Goal: Communication & Community: Answer question/provide support

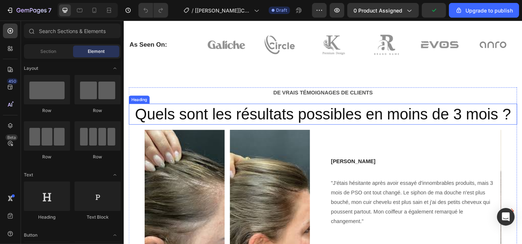
scroll to position [204, 0]
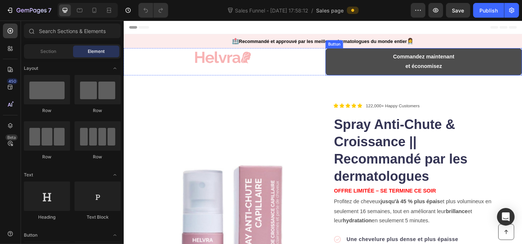
click at [396, 61] on button "Commandez maintenant et économisez" at bounding box center [454, 66] width 217 height 30
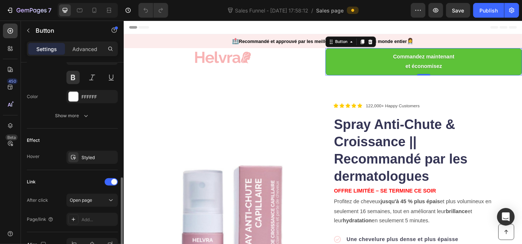
scroll to position [360, 0]
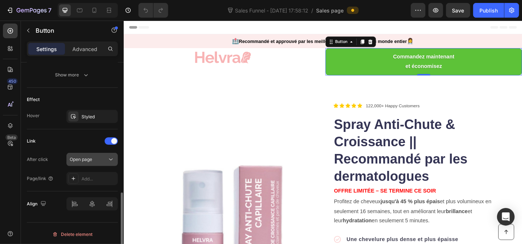
click at [92, 157] on span "Open page" at bounding box center [81, 159] width 22 height 6
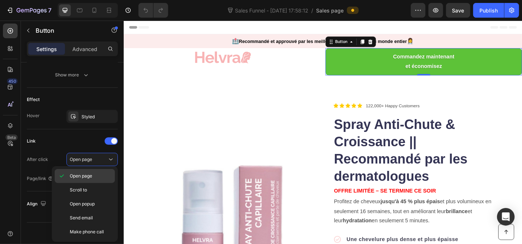
click at [85, 174] on span "Open page" at bounding box center [81, 175] width 22 height 7
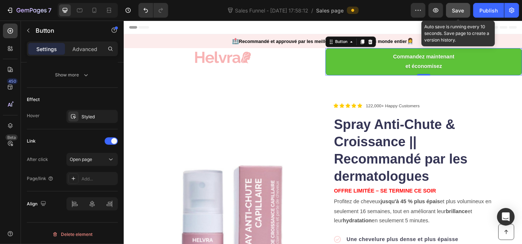
click at [466, 11] on button "Save" at bounding box center [458, 10] width 24 height 15
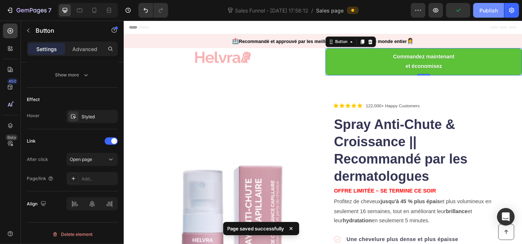
click at [483, 9] on div "Publish" at bounding box center [488, 11] width 18 height 8
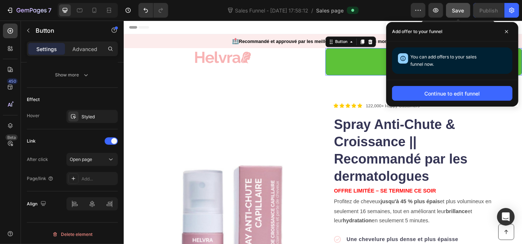
click at [461, 10] on span "Save" at bounding box center [458, 10] width 12 height 6
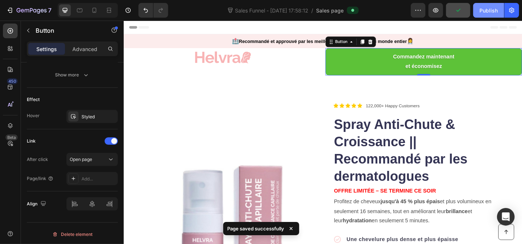
drag, startPoint x: 480, startPoint y: 12, endPoint x: 480, endPoint y: 4, distance: 7.3
click at [481, 12] on div "Publish" at bounding box center [488, 11] width 18 height 8
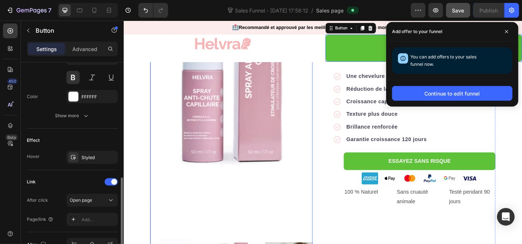
scroll to position [204, 0]
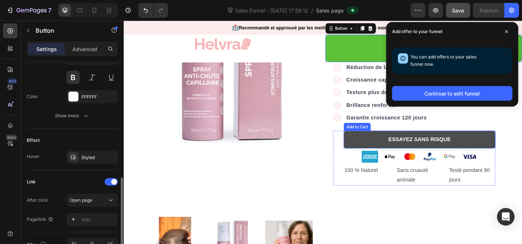
click at [382, 146] on button "ESSAYEZ SANS RISQUE" at bounding box center [451, 151] width 168 height 19
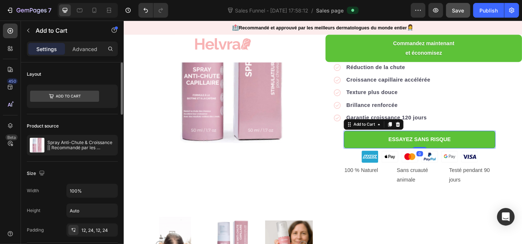
scroll to position [41, 0]
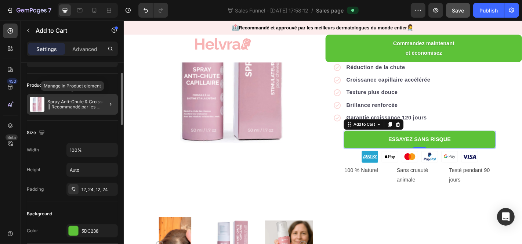
click at [92, 109] on div "Spray Anti-Chute & Croissance || Recommandé par les dermatologues" at bounding box center [72, 104] width 91 height 21
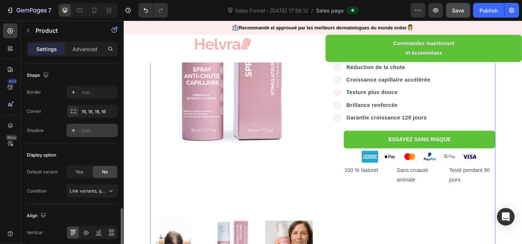
scroll to position [273, 0]
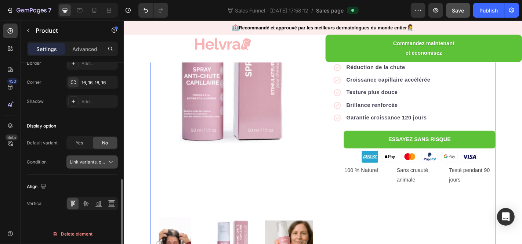
click at [98, 161] on span "Link variants, quantity <br> between same products" at bounding box center [124, 162] width 108 height 6
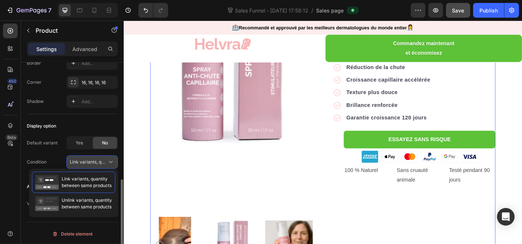
click at [95, 164] on button "Link variants, quantity <br> between same products" at bounding box center [91, 161] width 51 height 13
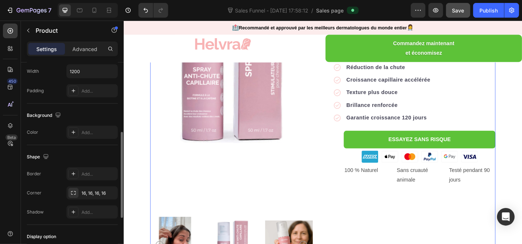
scroll to position [204, 0]
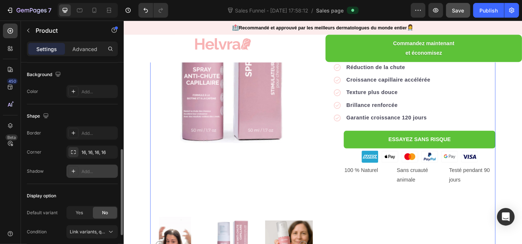
click at [99, 164] on div "Add..." at bounding box center [91, 170] width 51 height 13
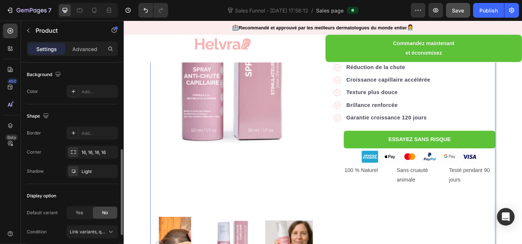
click at [111, 115] on div "Shape" at bounding box center [72, 116] width 91 height 12
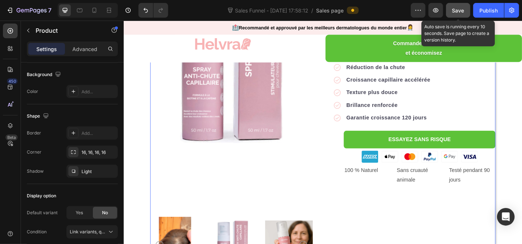
click at [459, 12] on span "Save" at bounding box center [458, 10] width 12 height 6
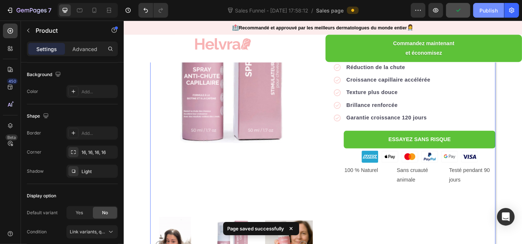
click at [482, 11] on div "Publish" at bounding box center [488, 11] width 18 height 8
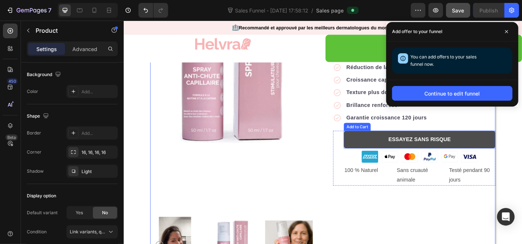
click at [377, 149] on button "ESSAYEZ SANS RISQUE" at bounding box center [451, 151] width 168 height 19
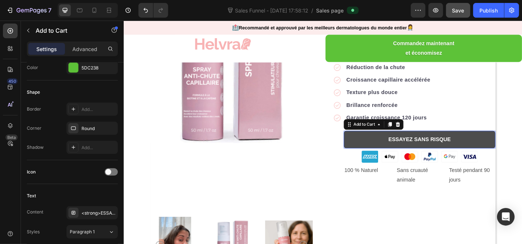
scroll to position [0, 0]
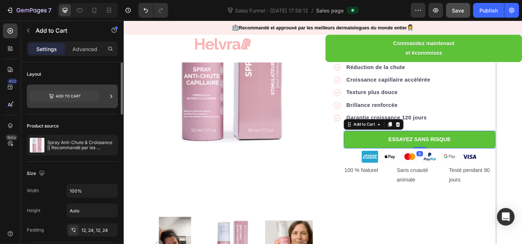
click at [108, 93] on div at bounding box center [72, 95] width 91 height 23
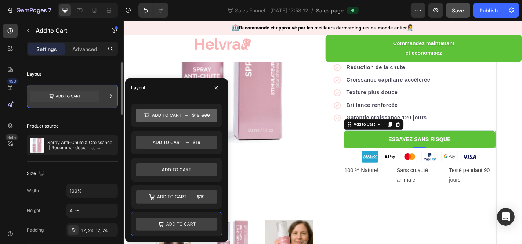
click at [108, 93] on icon at bounding box center [111, 95] width 7 height 7
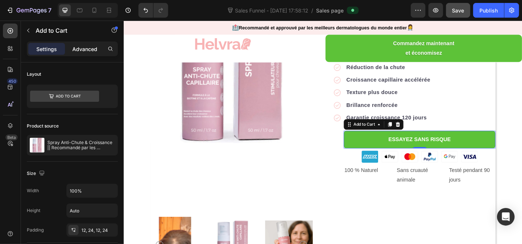
click at [79, 49] on p "Advanced" at bounding box center [84, 49] width 25 height 8
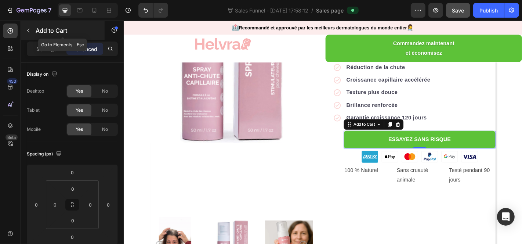
click at [34, 38] on div "Add to Cart" at bounding box center [63, 30] width 84 height 19
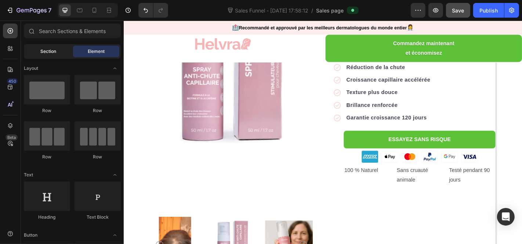
click at [36, 47] on div "Section" at bounding box center [48, 52] width 46 height 12
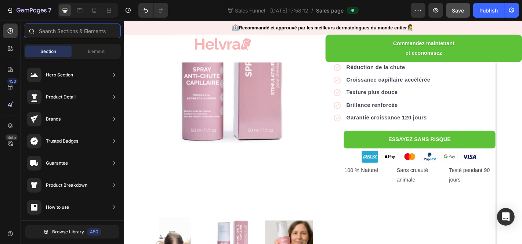
click at [61, 26] on input "text" at bounding box center [72, 30] width 97 height 15
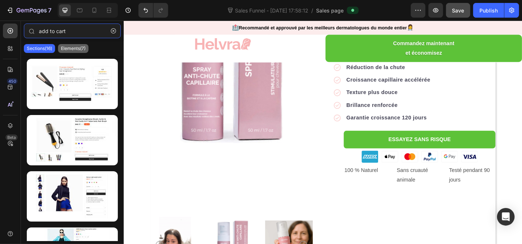
type input "add to cart"
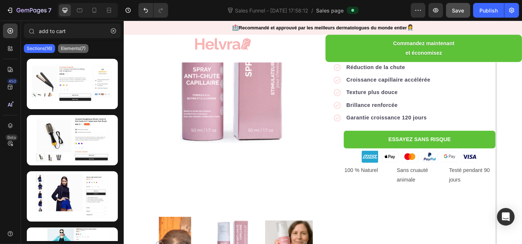
click at [76, 51] on p "Elements(7)" at bounding box center [73, 49] width 25 height 6
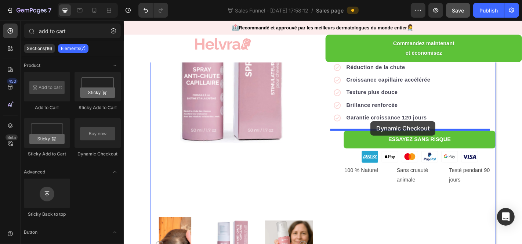
drag, startPoint x: 217, startPoint y: 161, endPoint x: 396, endPoint y: 132, distance: 181.5
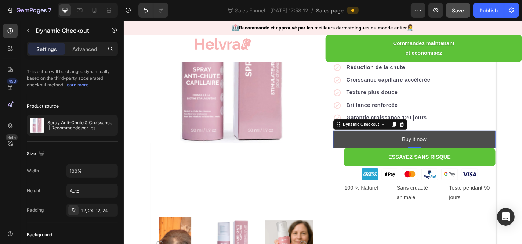
click at [370, 151] on button "Buy it now" at bounding box center [444, 151] width 179 height 19
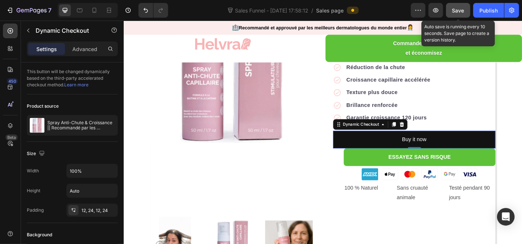
click at [451, 10] on button "Save" at bounding box center [458, 10] width 24 height 15
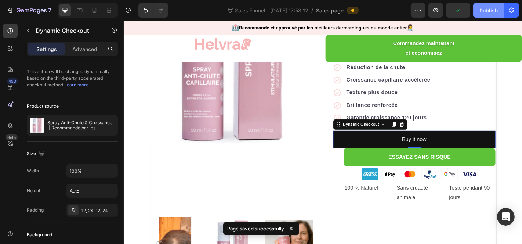
click at [479, 10] on button "Publish" at bounding box center [488, 10] width 31 height 15
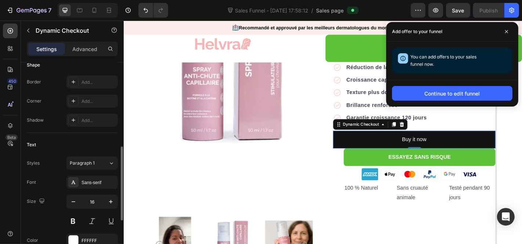
scroll to position [312, 0]
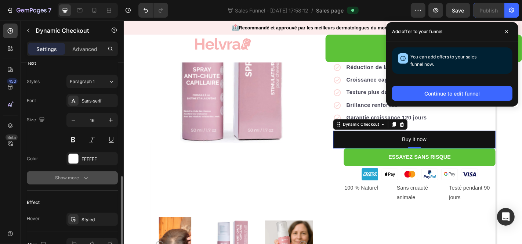
click at [86, 175] on icon "button" at bounding box center [85, 177] width 7 height 7
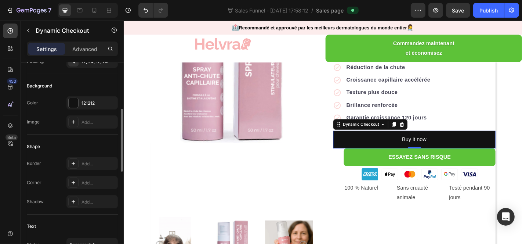
scroll to position [0, 0]
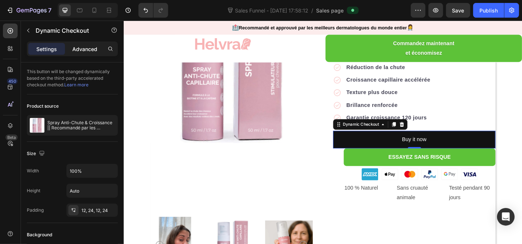
click at [79, 48] on p "Advanced" at bounding box center [84, 49] width 25 height 8
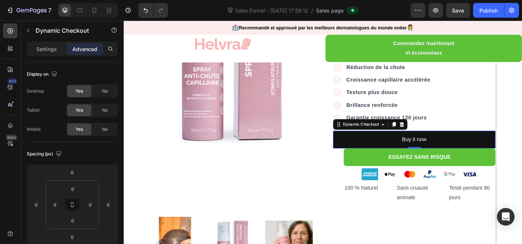
click at [428, 133] on icon at bounding box center [431, 135] width 6 height 6
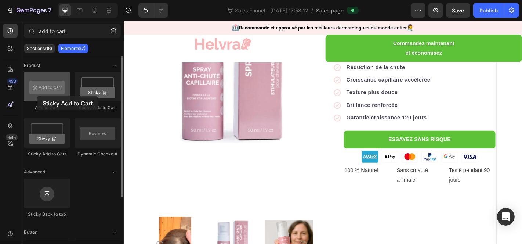
drag, startPoint x: 107, startPoint y: 94, endPoint x: 37, endPoint y: 96, distance: 70.1
click at [37, 178] on div "Add to Cart Sticky Add to Cart Sticky Add to Cart Dynamic Checkout" at bounding box center [72, 201] width 97 height 46
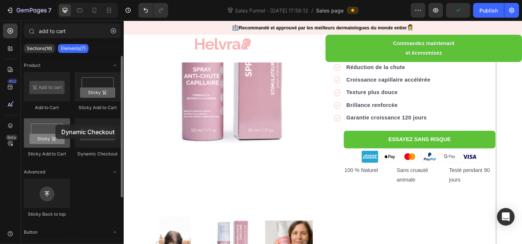
drag, startPoint x: 103, startPoint y: 135, endPoint x: 54, endPoint y: 124, distance: 50.6
click at [54, 178] on div "Add to Cart Sticky Add to Cart Sticky Add to Cart Dynamic Checkout" at bounding box center [72, 201] width 97 height 46
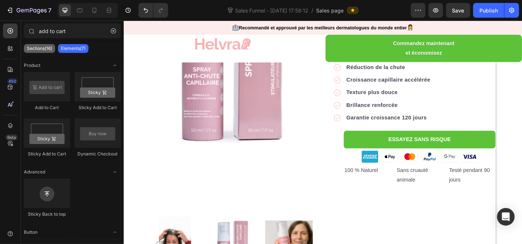
click at [50, 48] on p "Sections(16)" at bounding box center [39, 49] width 25 height 6
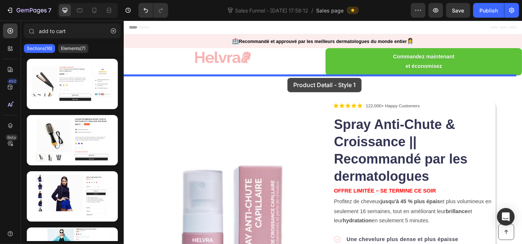
drag, startPoint x: 204, startPoint y: 95, endPoint x: 304, endPoint y: 83, distance: 101.2
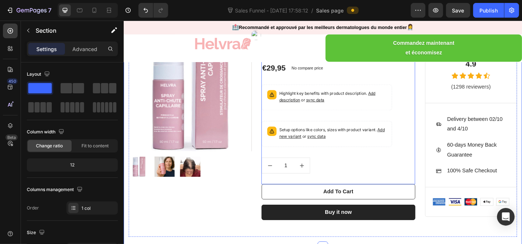
scroll to position [204, 0]
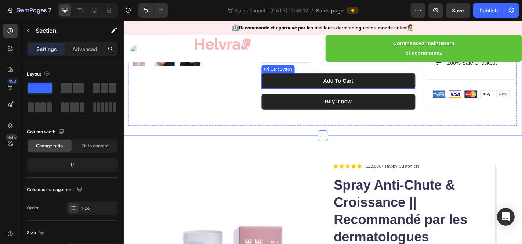
click at [374, 83] on button "Add To Cart" at bounding box center [361, 87] width 170 height 17
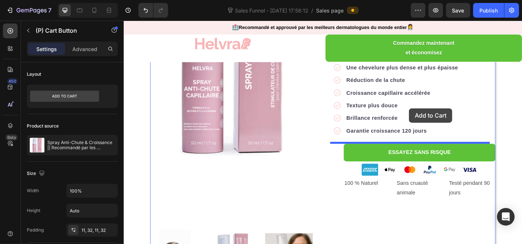
scroll to position [472, 0]
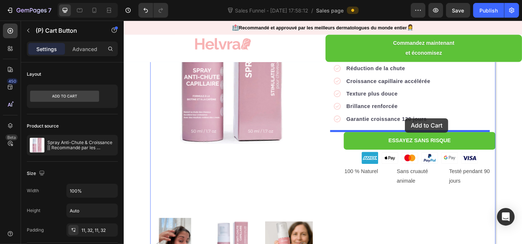
drag, startPoint x: 283, startPoint y: 72, endPoint x: 434, endPoint y: 128, distance: 161.8
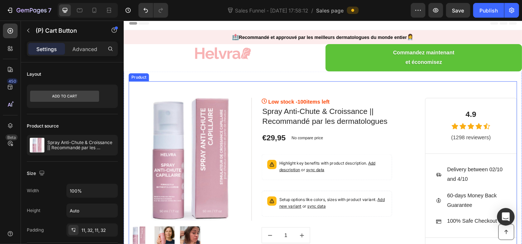
scroll to position [0, 0]
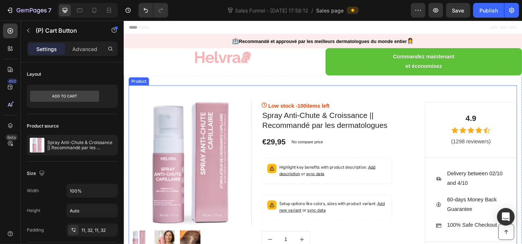
click at [243, 98] on div "Product Images & Gallery Row Low stock - 100 items left (P) Stock Counter Spray…" at bounding box center [343, 205] width 429 height 226
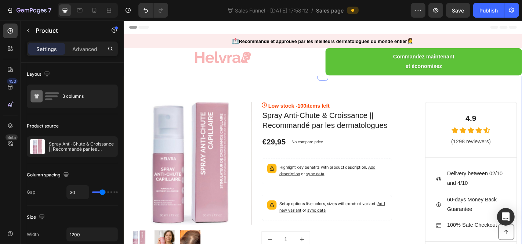
click at [212, 83] on div "Product Images & Gallery Row Low stock - 100 items left (P) Stock Counter Spray…" at bounding box center [343, 205] width 440 height 248
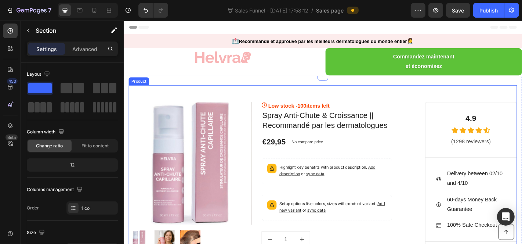
click at [186, 97] on div "Product Images & Gallery Row Low stock - 100 items left (P) Stock Counter Spray…" at bounding box center [343, 205] width 429 height 226
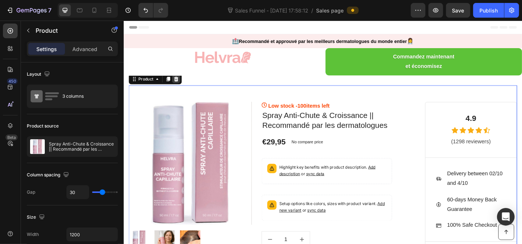
click at [185, 86] on div at bounding box center [181, 84] width 9 height 9
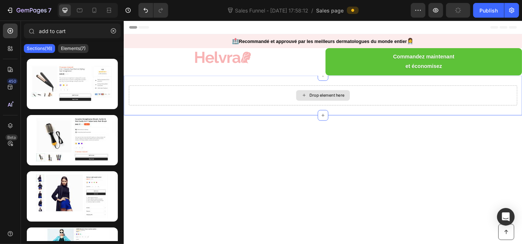
click at [294, 106] on div "Drop element here" at bounding box center [343, 103] width 429 height 22
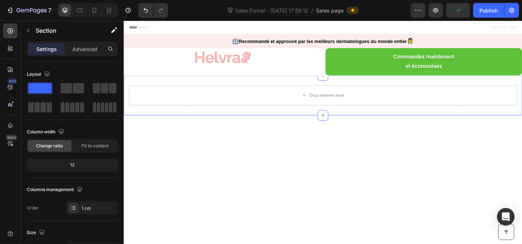
click at [159, 117] on div "Drop element here Section 3 You can create reusable sections Create Theme Secti…" at bounding box center [343, 103] width 440 height 44
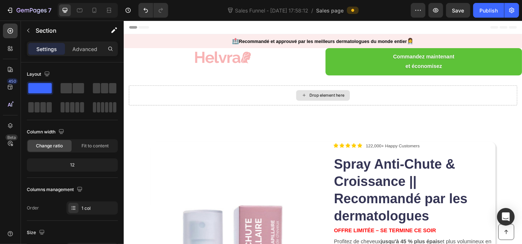
click at [168, 97] on div "Drop element here" at bounding box center [343, 103] width 429 height 22
click at [147, 88] on div "Drop element here Section 3" at bounding box center [343, 103] width 440 height 44
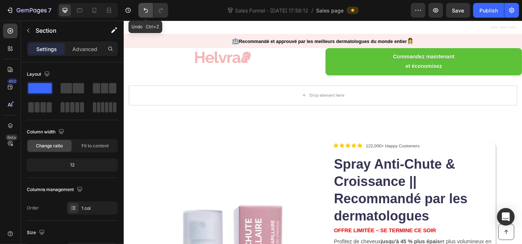
click at [142, 9] on icon "Undo/Redo" at bounding box center [145, 10] width 7 height 7
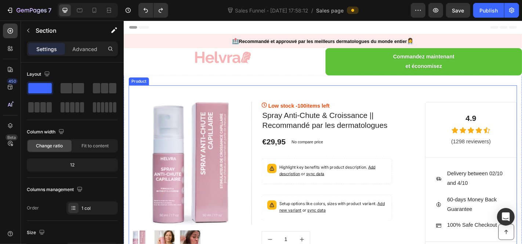
click at [175, 99] on div "Product Images & Gallery Row Low stock - 100 items left (P) Stock Counter Spray…" at bounding box center [343, 205] width 429 height 226
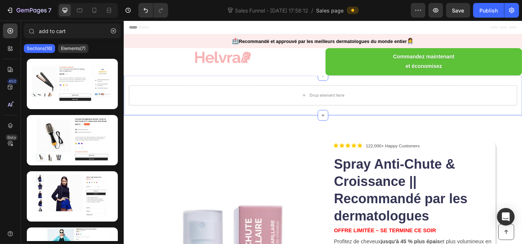
click at [283, 119] on div "Drop element here Section 3" at bounding box center [343, 103] width 440 height 44
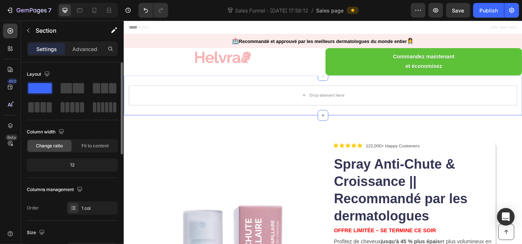
scroll to position [244, 0]
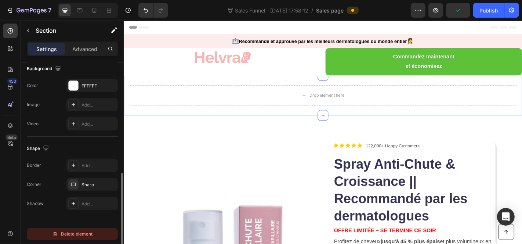
click at [78, 229] on div "Delete element" at bounding box center [72, 233] width 40 height 9
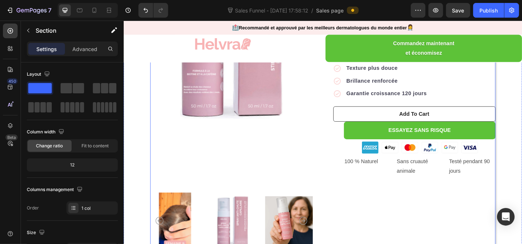
scroll to position [204, 0]
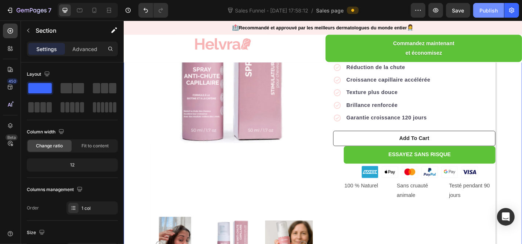
click at [493, 11] on div "Publish" at bounding box center [488, 11] width 18 height 8
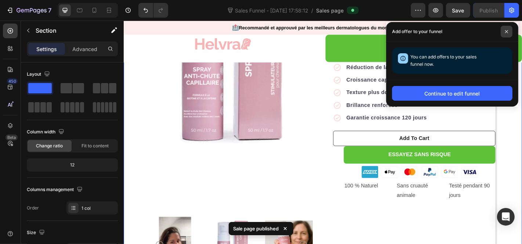
click at [505, 29] on span at bounding box center [507, 32] width 12 height 12
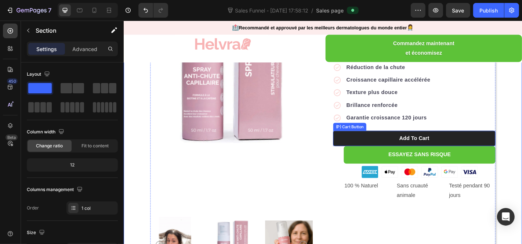
click at [379, 145] on button "Add To Cart" at bounding box center [444, 150] width 179 height 17
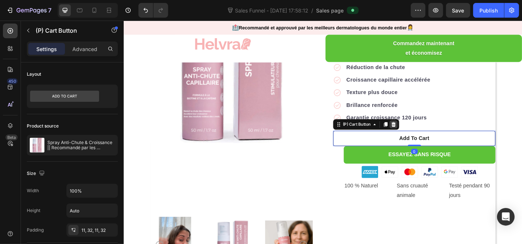
click at [420, 137] on div at bounding box center [421, 135] width 9 height 9
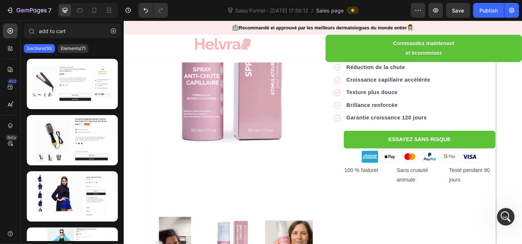
scroll to position [0, 0]
click html
click at [507, 213] on icon "Open Intercom Messenger" at bounding box center [505, 216] width 12 height 12
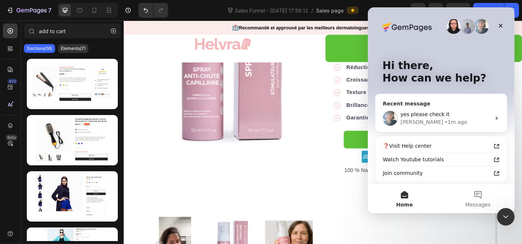
click at [441, 119] on div "[PERSON_NAME] • 1m ago" at bounding box center [445, 122] width 90 height 8
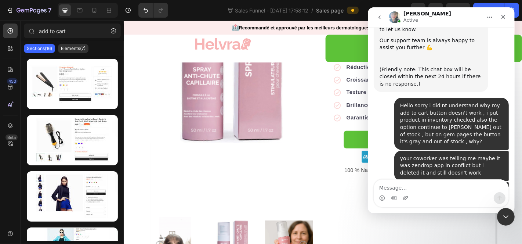
scroll to position [2507, 0]
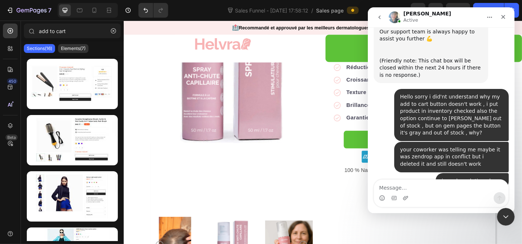
click at [408, 190] on textarea "Message…" at bounding box center [441, 185] width 134 height 12
click at [415, 193] on div "Intercom messenger" at bounding box center [441, 198] width 134 height 12
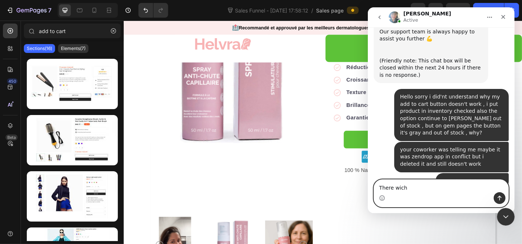
click at [415, 188] on textarea "There wich" at bounding box center [441, 185] width 134 height 12
type textarea "There which one i have to choose?"
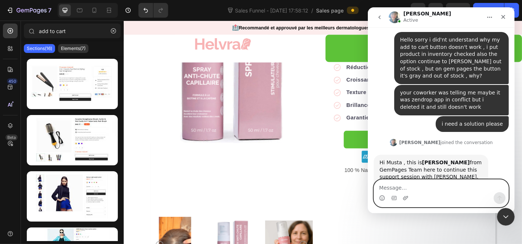
scroll to position [2581, 0]
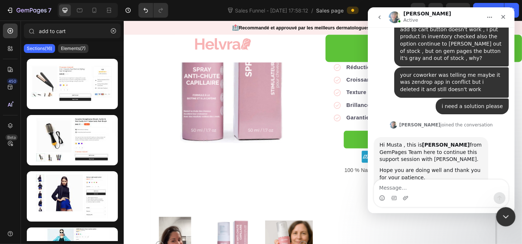
click at [497, 220] on div "Close Intercom Messenger" at bounding box center [505, 216] width 18 height 18
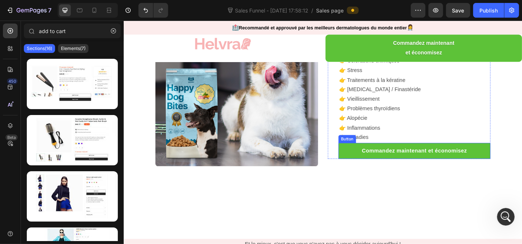
scroll to position [1404, 0]
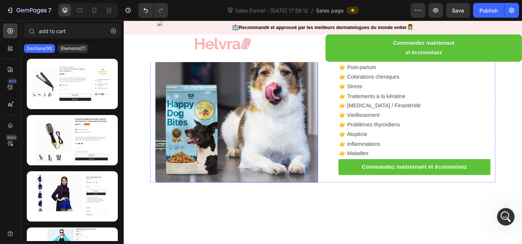
click at [269, 121] on img at bounding box center [248, 109] width 180 height 180
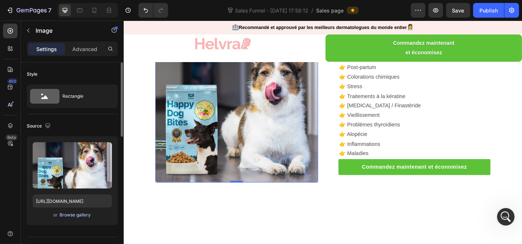
click at [79, 215] on div "Browse gallery" at bounding box center [75, 214] width 31 height 7
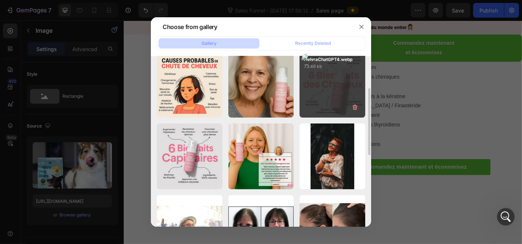
scroll to position [41, 0]
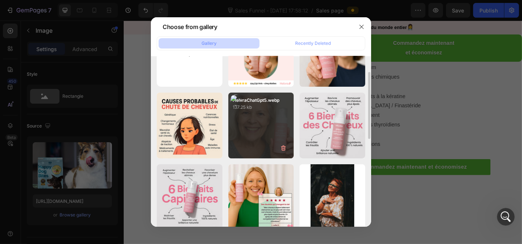
click at [263, 112] on div "HelvraChatGpt5.webp 137.25 kb" at bounding box center [261, 125] width 66 height 66
type input "[URL][DOMAIN_NAME]"
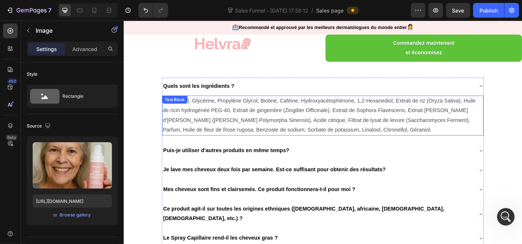
scroll to position [2136, 0]
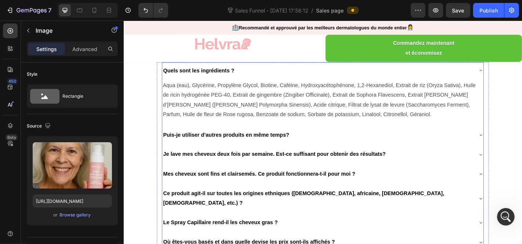
click at [515, 76] on icon at bounding box center [518, 75] width 6 height 6
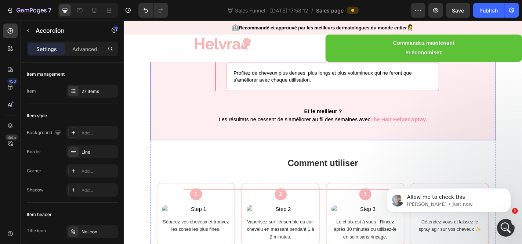
scroll to position [0, 0]
drag, startPoint x: 503, startPoint y: 228, endPoint x: 917, endPoint y: 448, distance: 469.5
click at [503, 228] on icon "Open Intercom Messenger" at bounding box center [505, 227] width 12 height 12
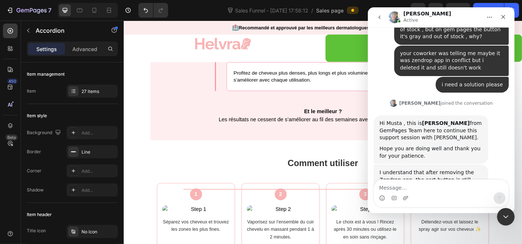
scroll to position [2603, 0]
type textarea "okay"
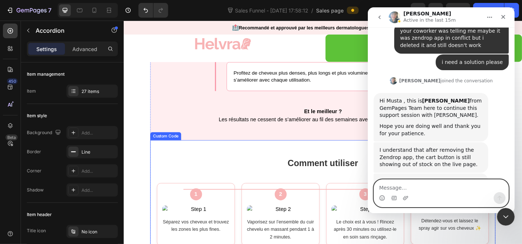
scroll to position [2733, 0]
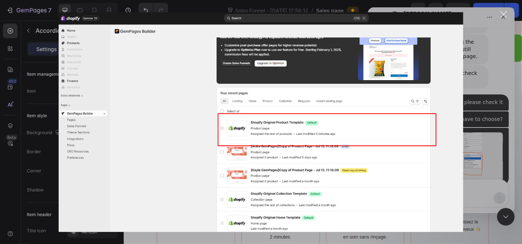
click at [506, 204] on div "Intercom messenger" at bounding box center [261, 122] width 522 height 244
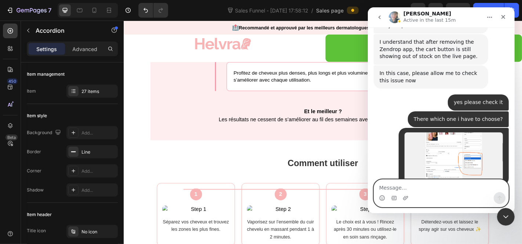
click at [395, 185] on textarea "Message…" at bounding box center [441, 185] width 134 height 12
type textarea "For whats ?"
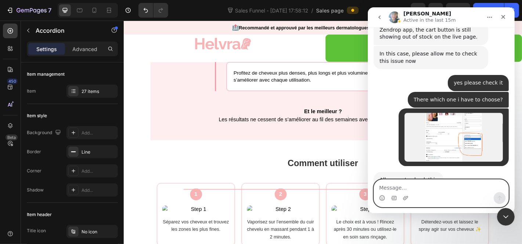
scroll to position [2755, 0]
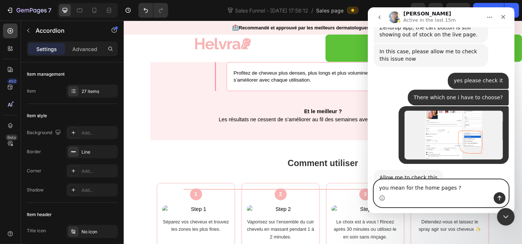
type textarea "you mean for the home pages ?"
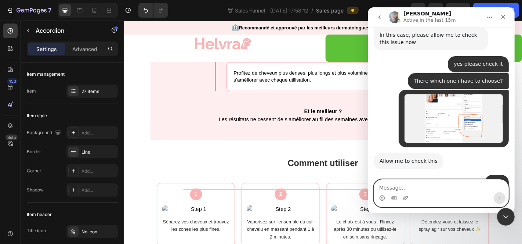
scroll to position [2772, 0]
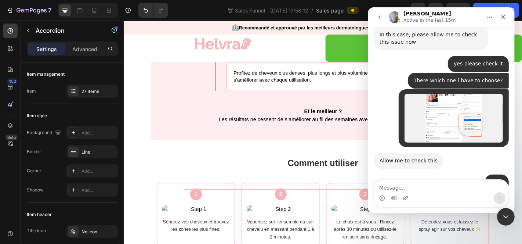
click at [398, 219] on img "Annie says…" at bounding box center [428, 245] width 98 height 53
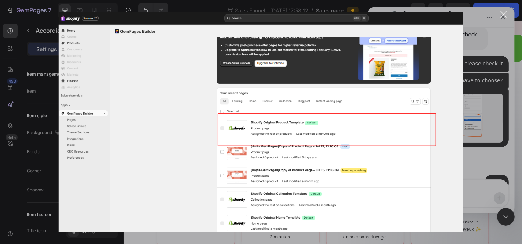
click at [486, 146] on div "Intercom messenger" at bounding box center [261, 122] width 522 height 244
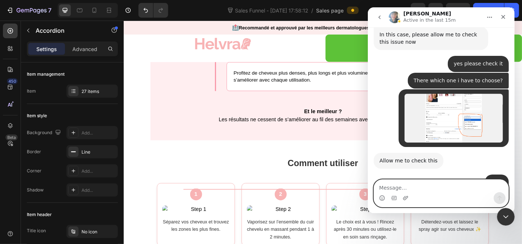
click at [449, 182] on textarea "Message…" at bounding box center [441, 185] width 134 height 12
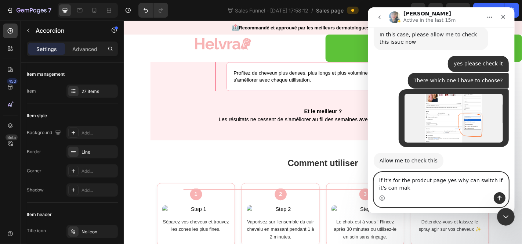
scroll to position [2779, 0]
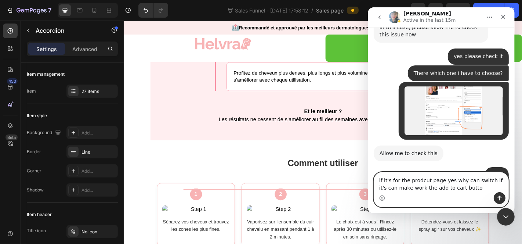
type textarea "if it's for the prodcut page yes why can switch if it's can make work the add t…"
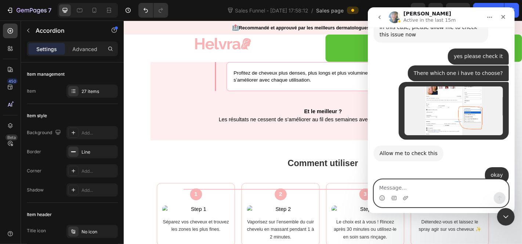
scroll to position [2803, 0]
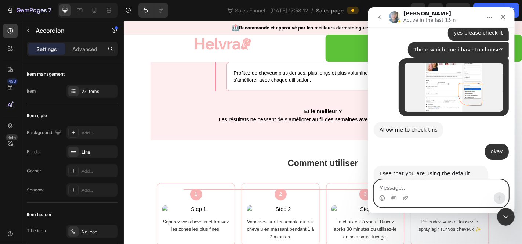
click at [407, 189] on textarea "Message…" at bounding box center [441, 185] width 134 height 12
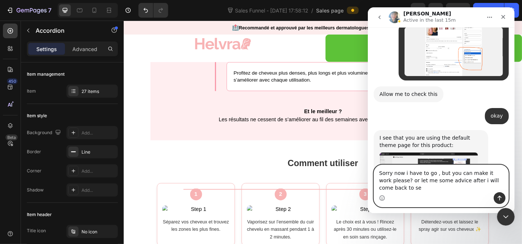
scroll to position [2846, 0]
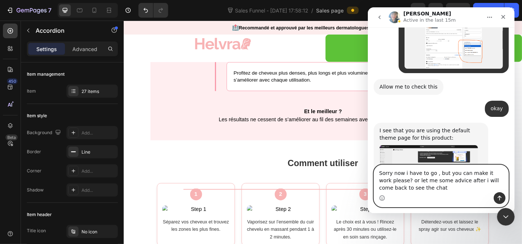
type textarea "Sorry now i have to go , but you can make it work please? or let me some advice…"
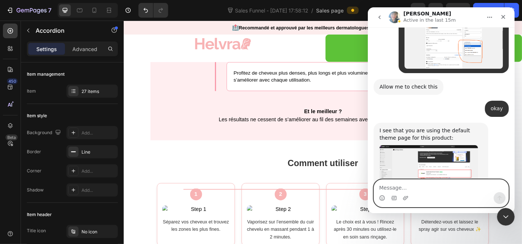
scroll to position [2834, 0]
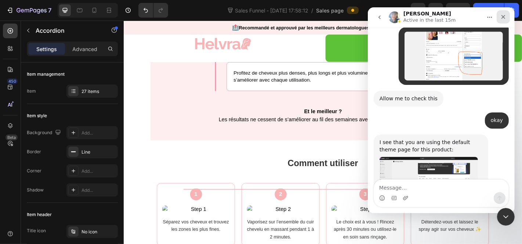
click at [506, 12] on div "Close" at bounding box center [502, 16] width 13 height 13
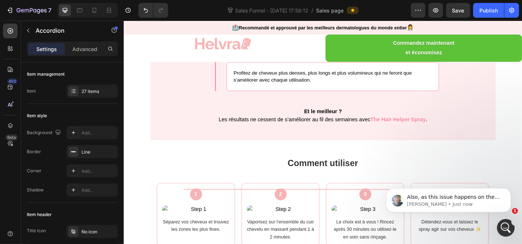
scroll to position [3315, 0]
click at [452, 201] on p "[PERSON_NAME] • 2m ago" at bounding box center [454, 203] width 95 height 7
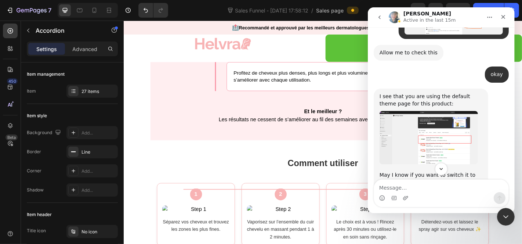
scroll to position [2920, 0]
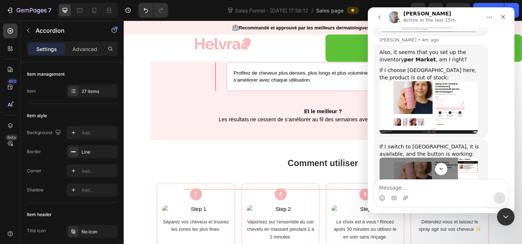
scroll to position [3335, 0]
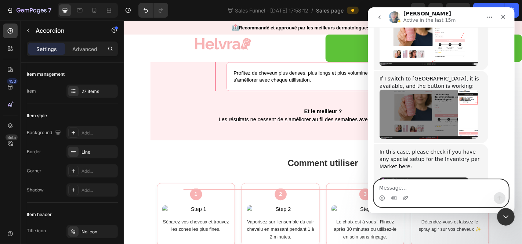
click at [437, 189] on textarea "Message…" at bounding box center [441, 185] width 134 height 12
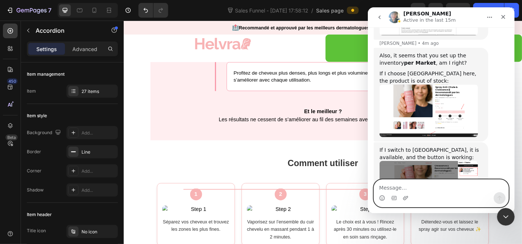
scroll to position [3213, 0]
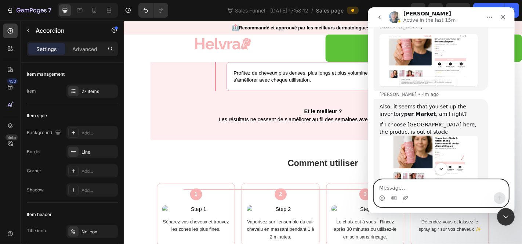
click at [446, 189] on textarea "Message…" at bounding box center [441, 185] width 134 height 12
type textarea "OKay thank you i will check it"
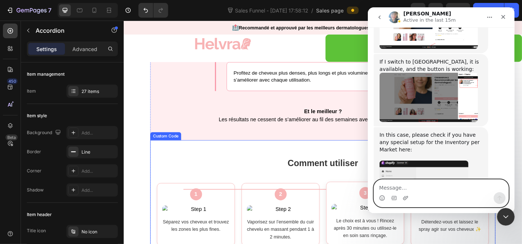
scroll to position [3345, 0]
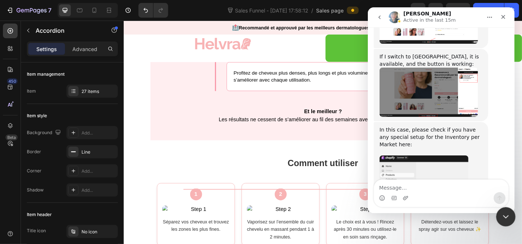
drag, startPoint x: 505, startPoint y: 214, endPoint x: 842, endPoint y: 418, distance: 394.0
click at [505, 214] on icon "Close Intercom Messenger" at bounding box center [504, 215] width 9 height 9
